Goal: Task Accomplishment & Management: Manage account settings

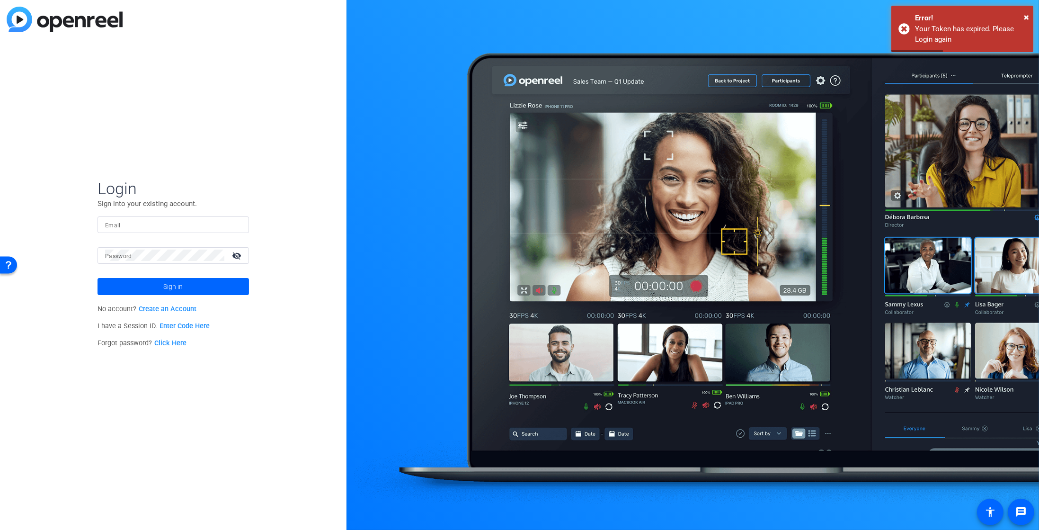
click at [199, 226] on input "Email" at bounding box center [173, 224] width 136 height 11
type input "[EMAIL_ADDRESS][DOMAIN_NAME]"
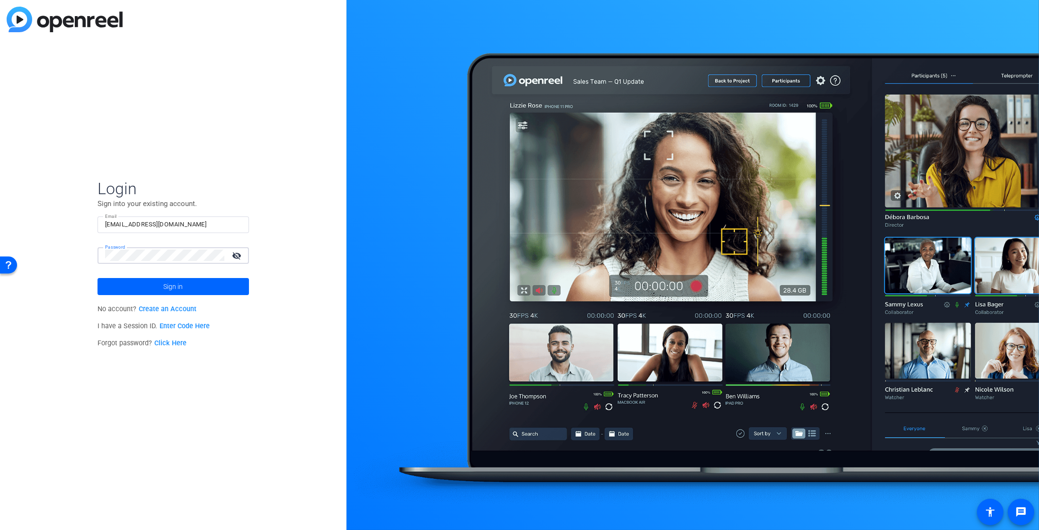
click at [98, 278] on button "Sign in" at bounding box center [173, 286] width 151 height 17
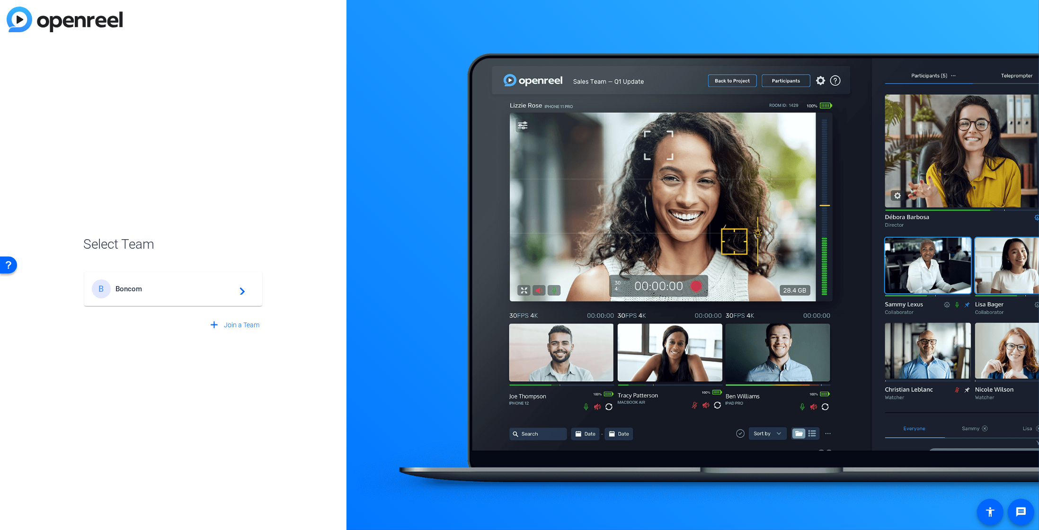
click at [172, 289] on span "Boncom" at bounding box center [175, 289] width 118 height 9
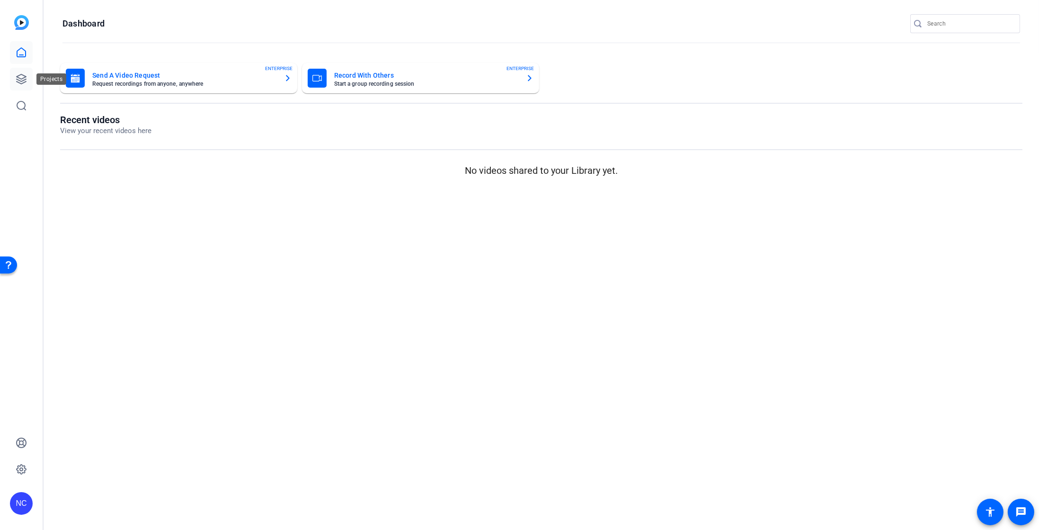
click at [21, 73] on icon at bounding box center [21, 78] width 11 height 11
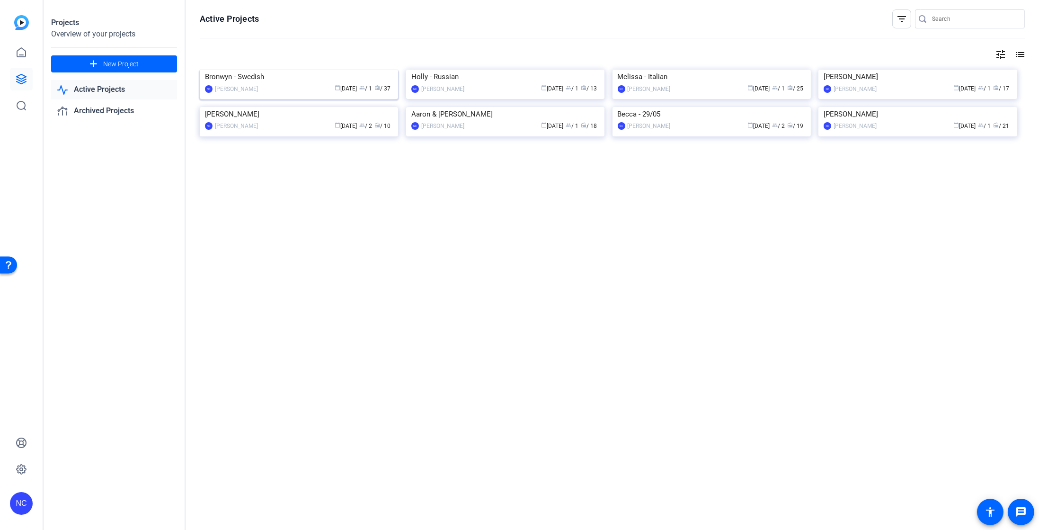
click at [343, 70] on img at bounding box center [299, 70] width 198 height 0
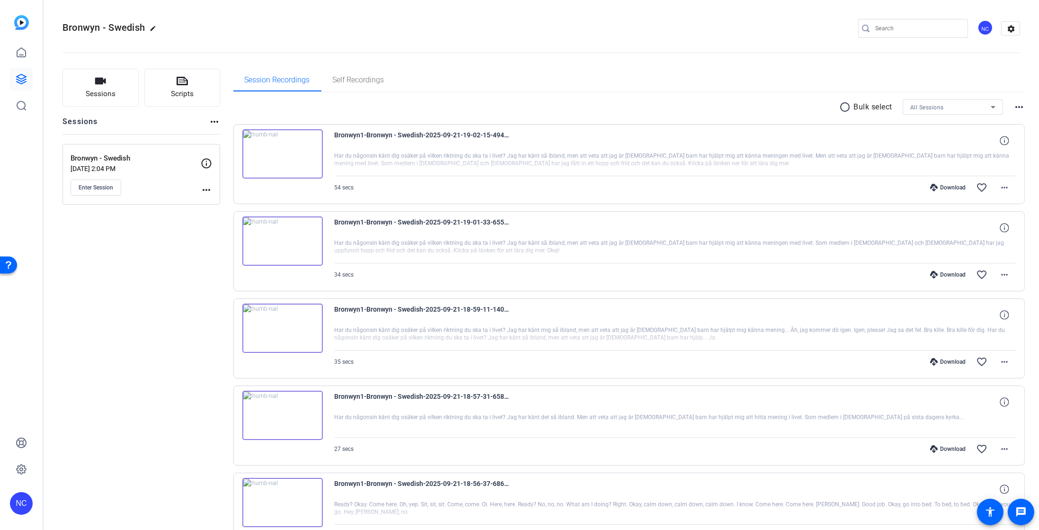
click at [1014, 107] on mat-icon "more_horiz" at bounding box center [1019, 106] width 11 height 11
click at [877, 56] on div at bounding box center [519, 265] width 1039 height 530
click at [1004, 32] on mat-icon "settings" at bounding box center [1011, 29] width 19 height 14
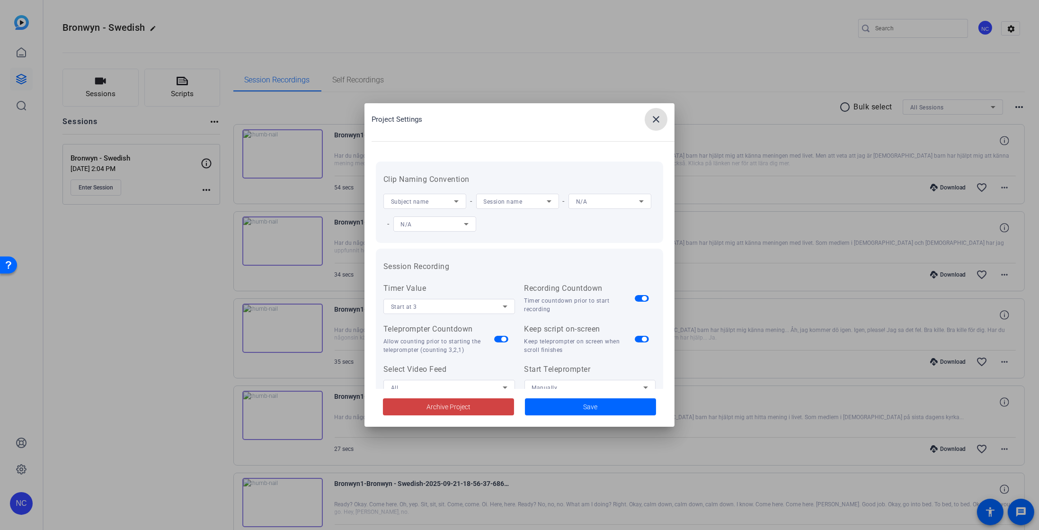
click at [659, 119] on mat-icon "close" at bounding box center [655, 119] width 11 height 11
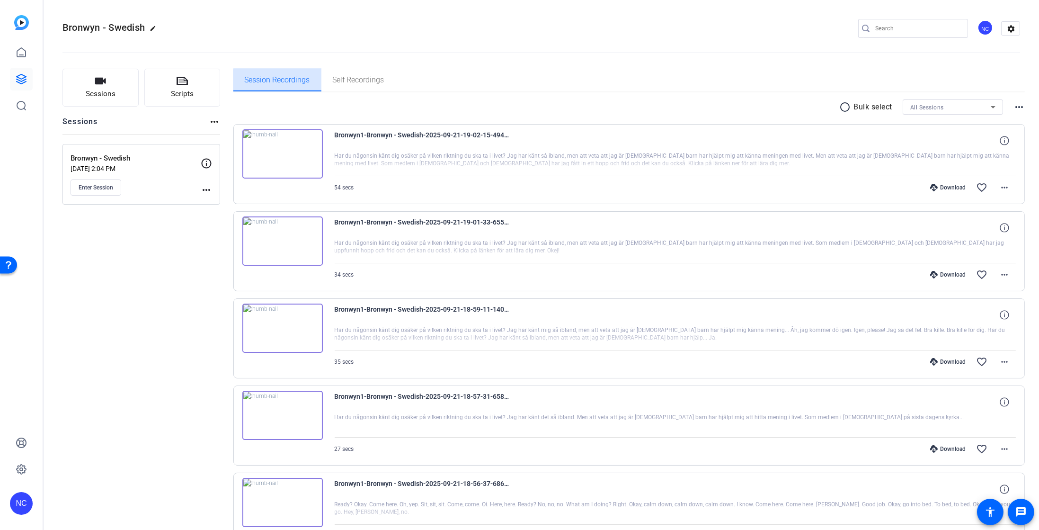
click at [281, 87] on span "Session Recordings" at bounding box center [277, 80] width 65 height 23
drag, startPoint x: 281, startPoint y: 87, endPoint x: 285, endPoint y: 23, distance: 63.6
click at [285, 23] on div "Bronwyn - Swedish edit NC settings" at bounding box center [541, 28] width 958 height 14
